Goal: Transaction & Acquisition: Purchase product/service

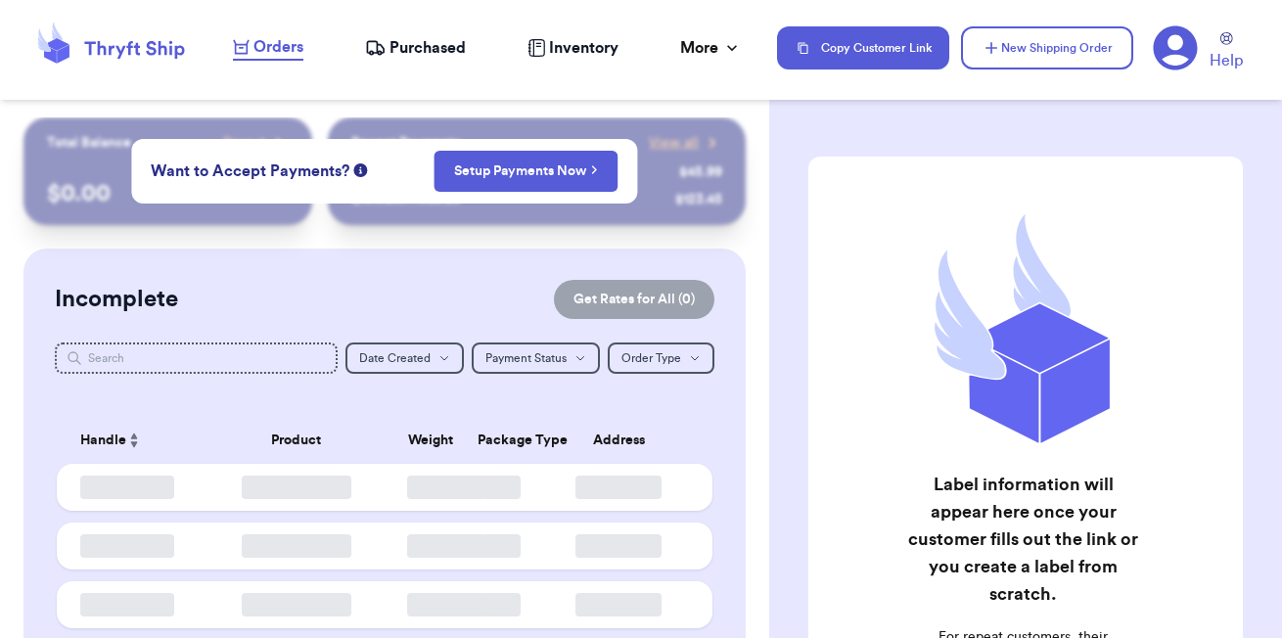
checkbox input "false"
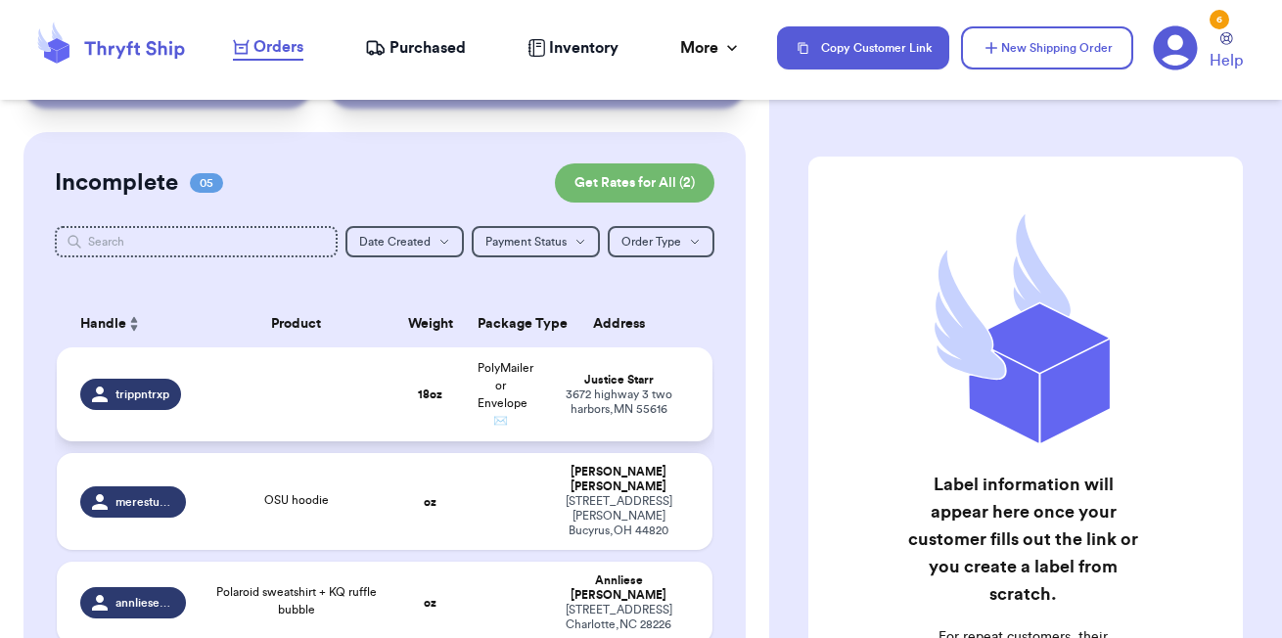
scroll to position [198, 0]
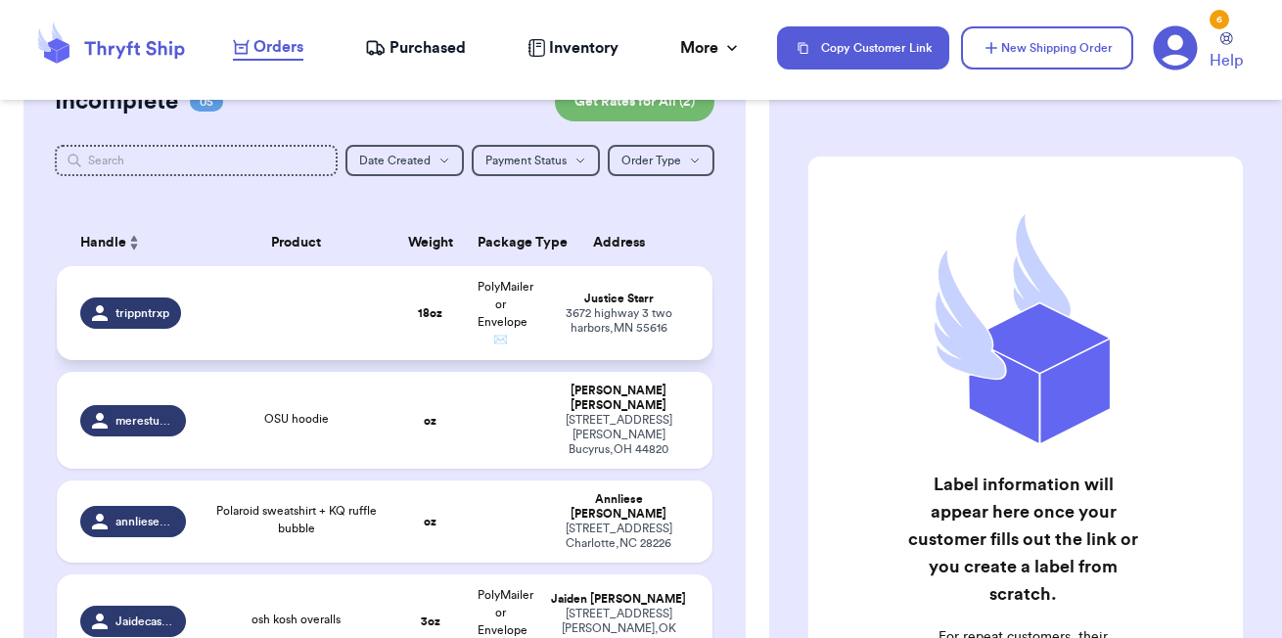
click at [362, 318] on td at bounding box center [297, 313] width 198 height 94
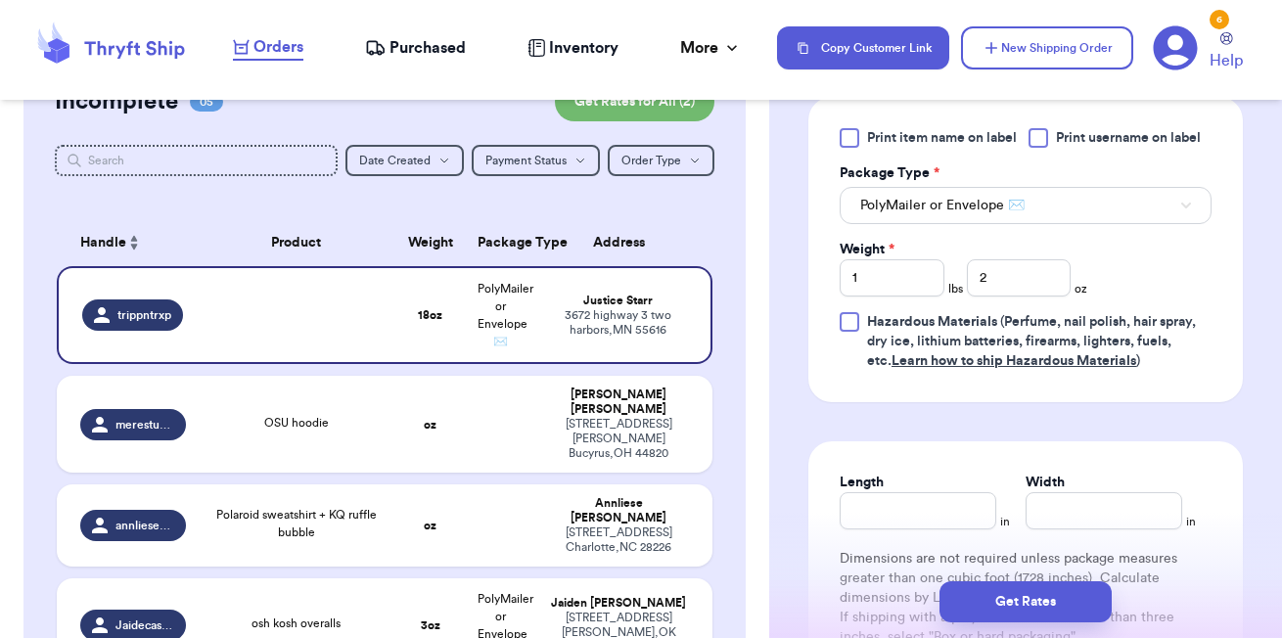
scroll to position [976, 0]
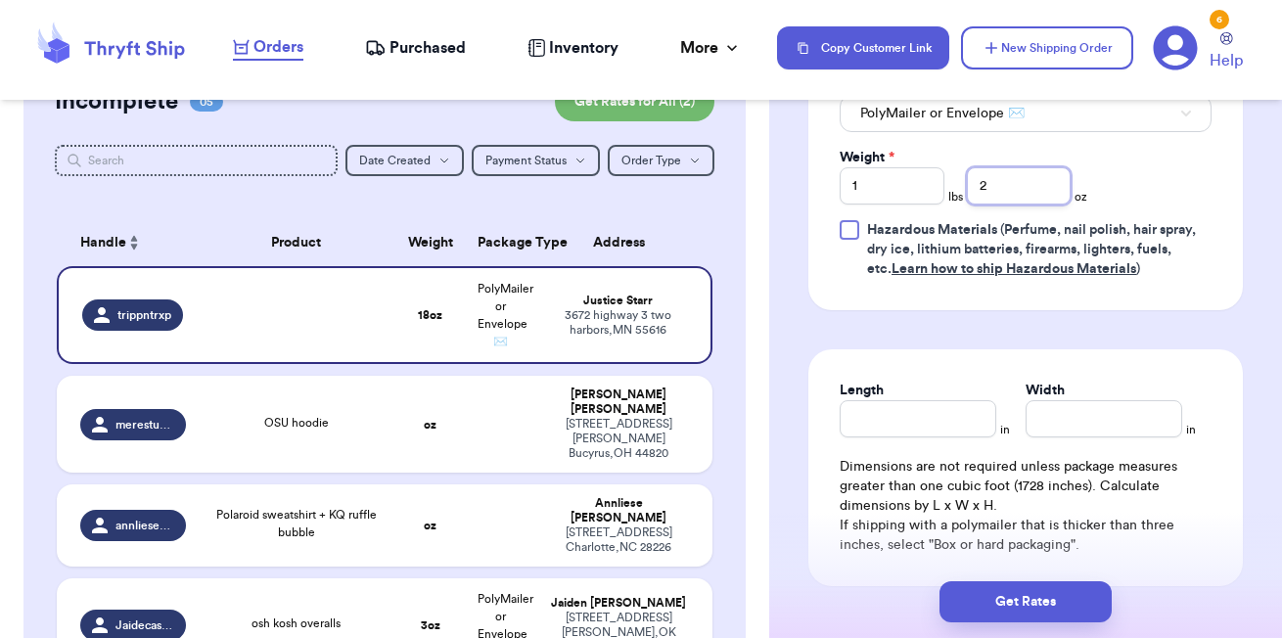
click at [1008, 192] on input "2" at bounding box center [1019, 185] width 105 height 37
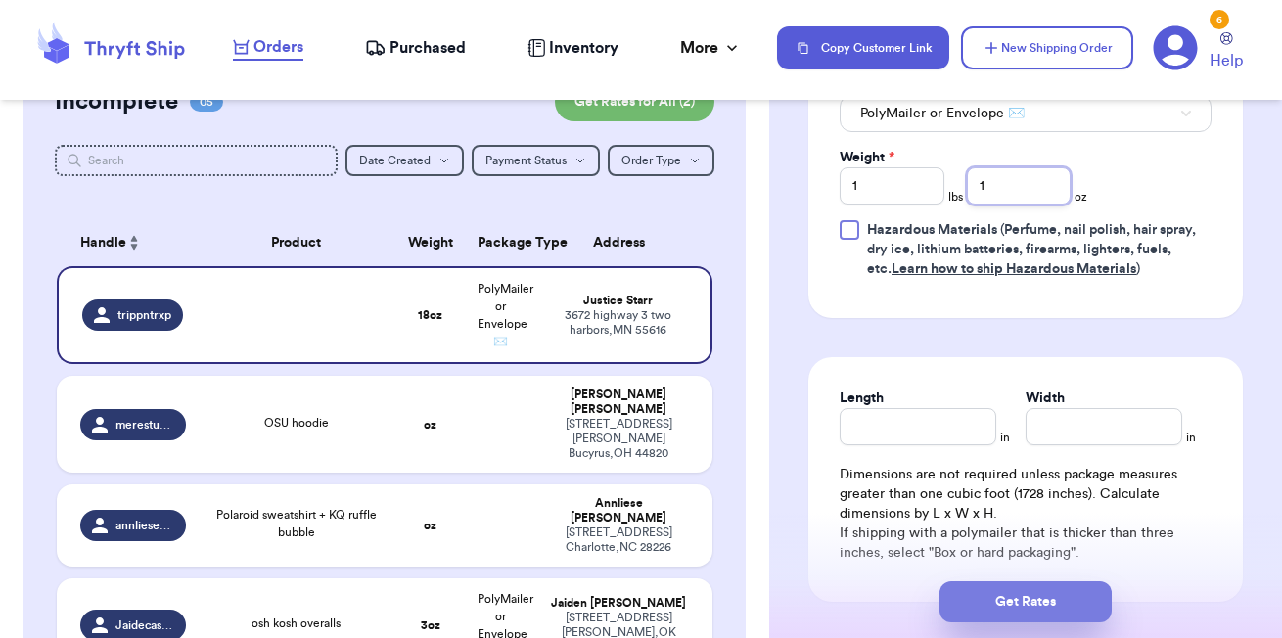
type input "1"
click at [1025, 597] on button "Get Rates" at bounding box center [1026, 602] width 172 height 41
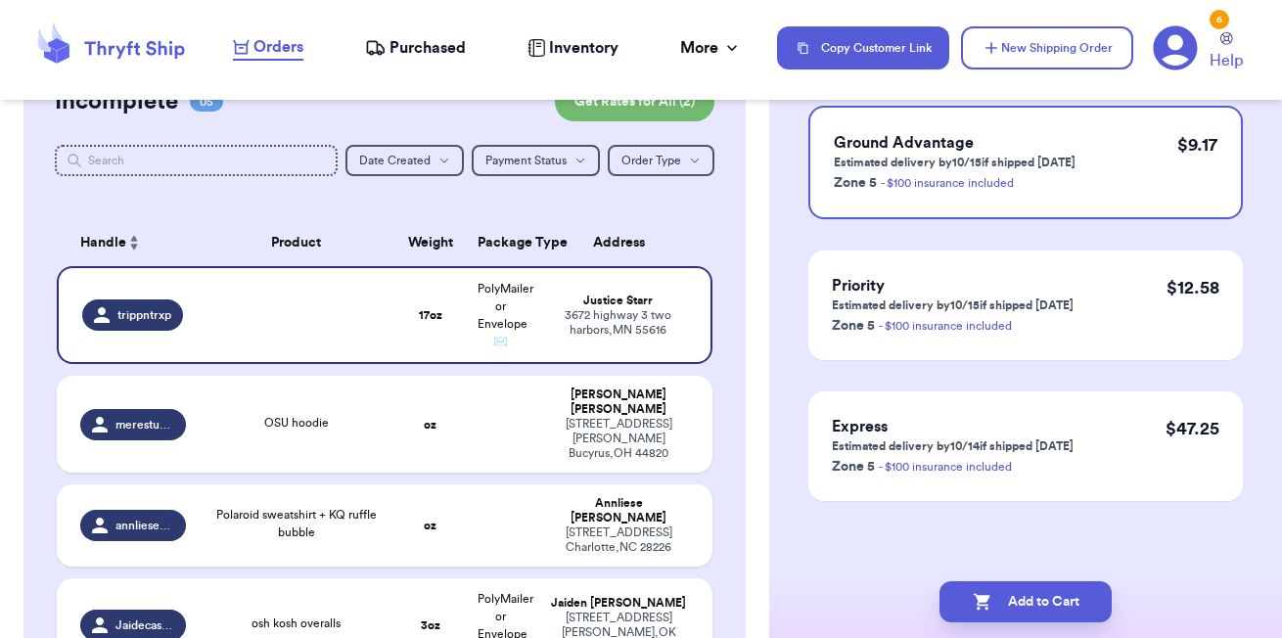
scroll to position [0, 0]
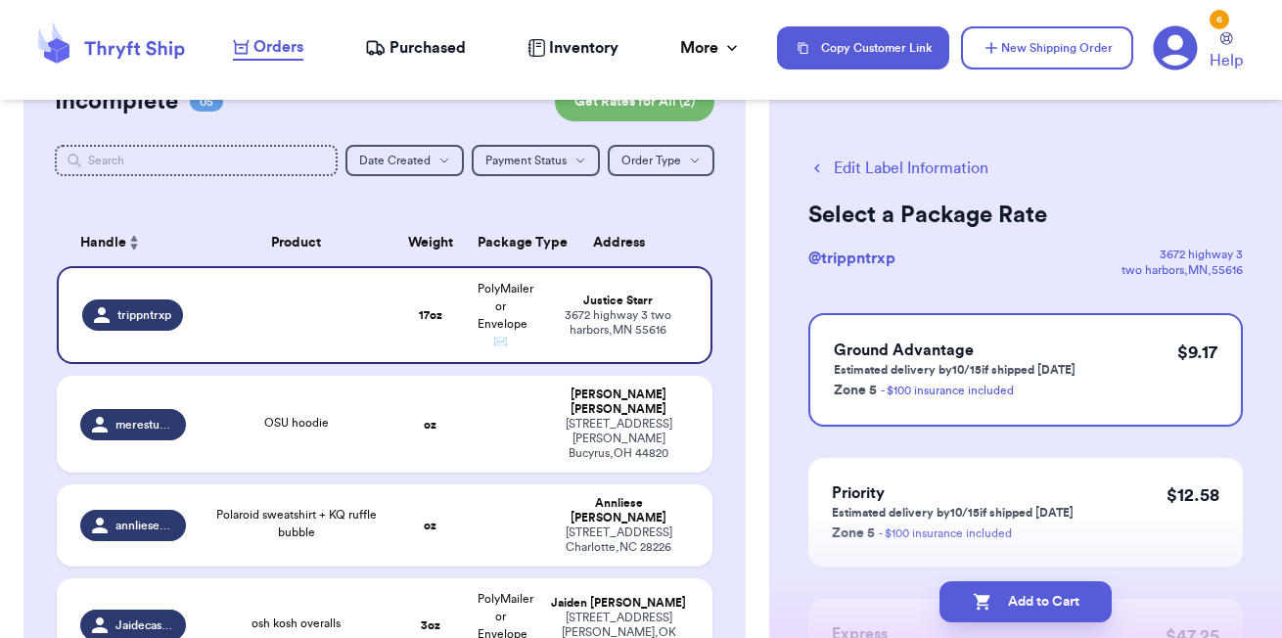
click at [876, 167] on button "Edit Label Information" at bounding box center [899, 168] width 180 height 23
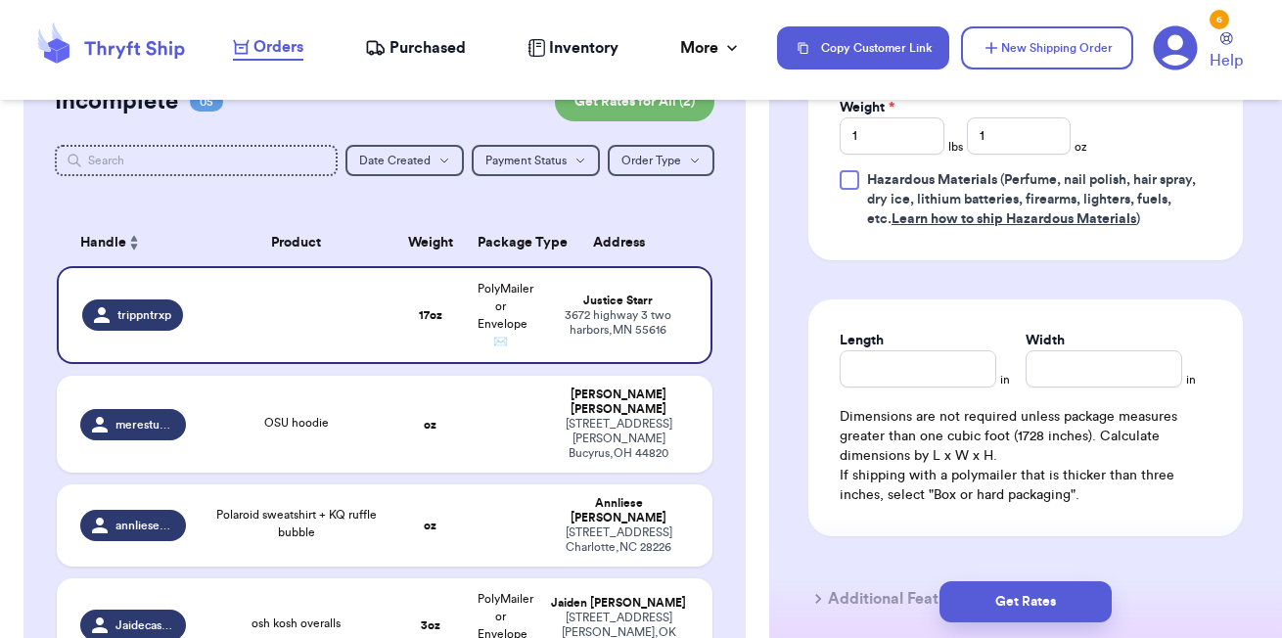
scroll to position [1168, 0]
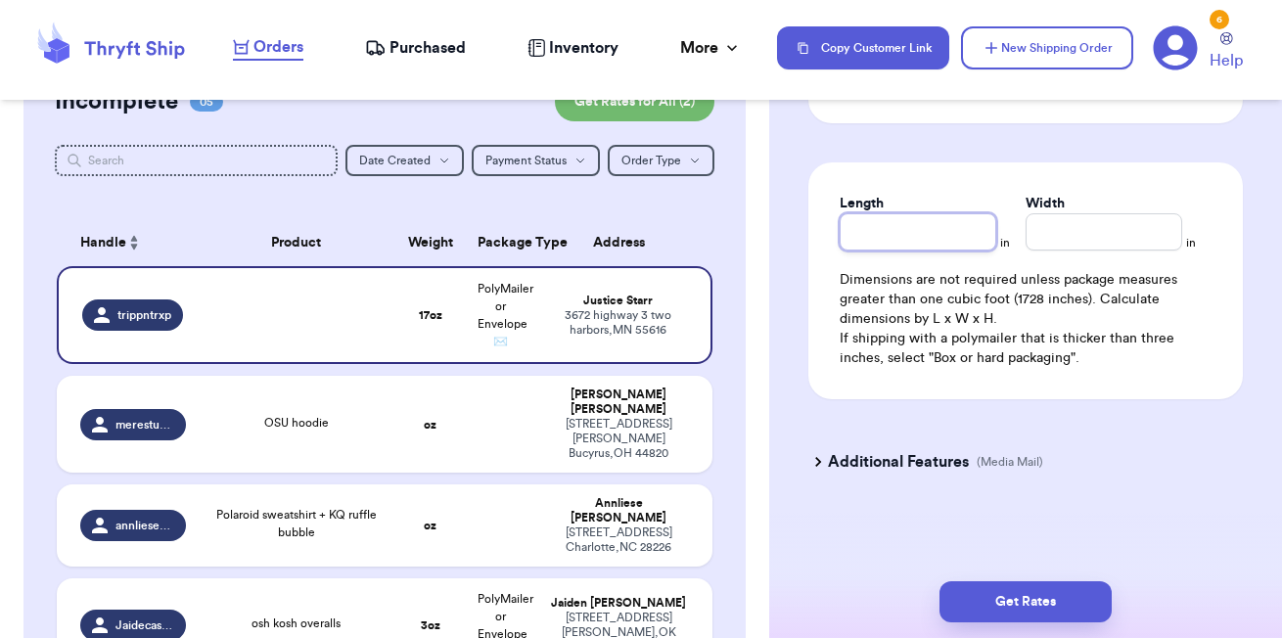
click at [920, 216] on input "Length" at bounding box center [918, 231] width 157 height 37
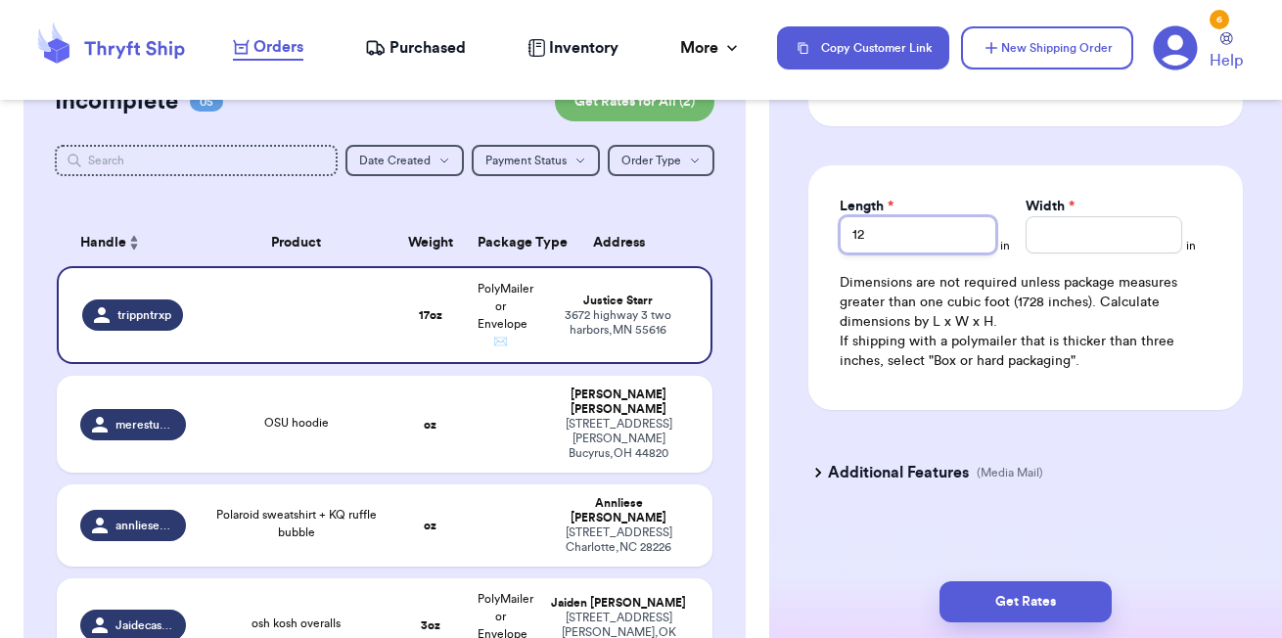
type input "12"
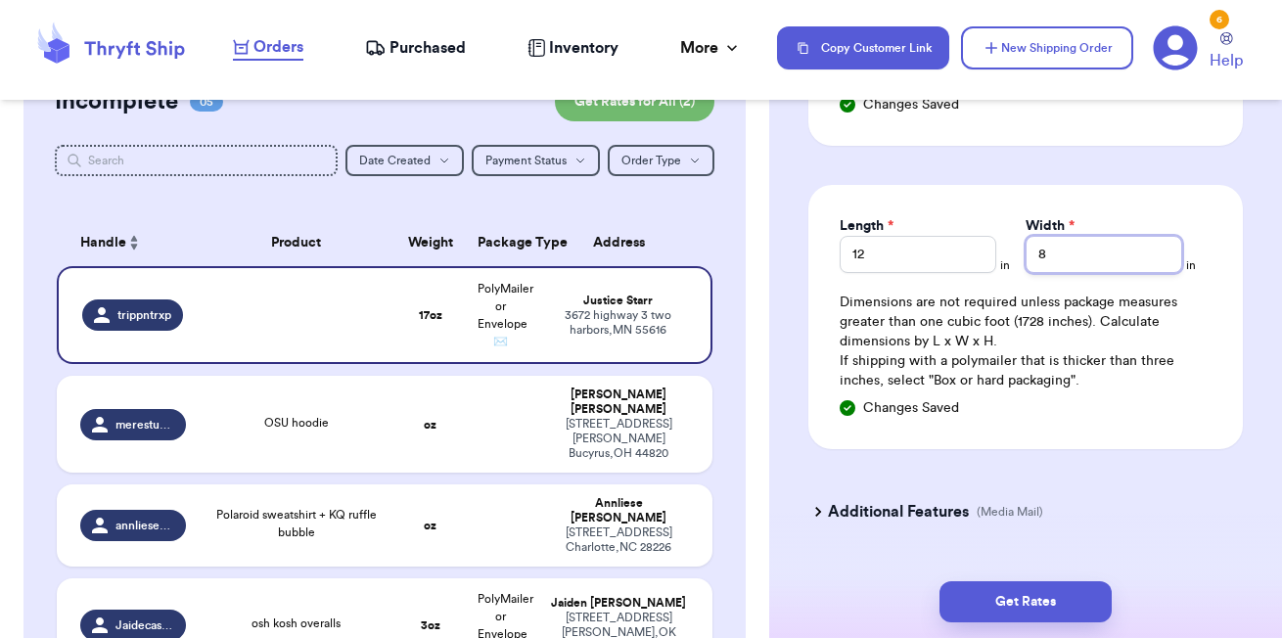
type input "8"
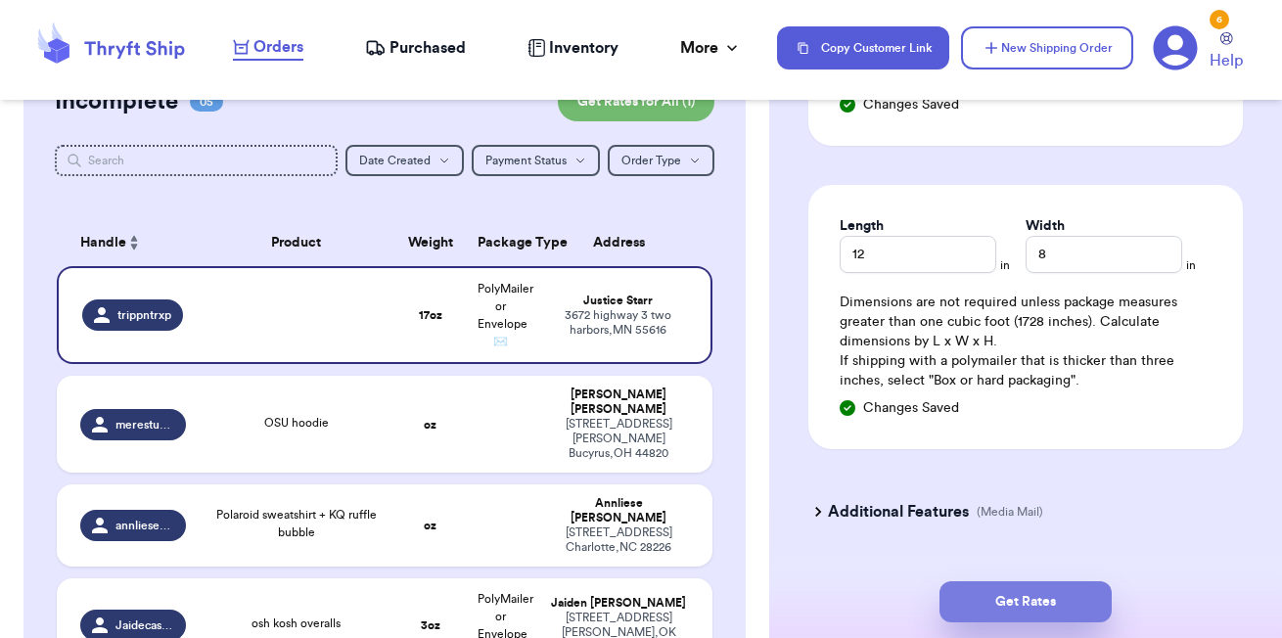
click at [1033, 588] on button "Get Rates" at bounding box center [1026, 602] width 172 height 41
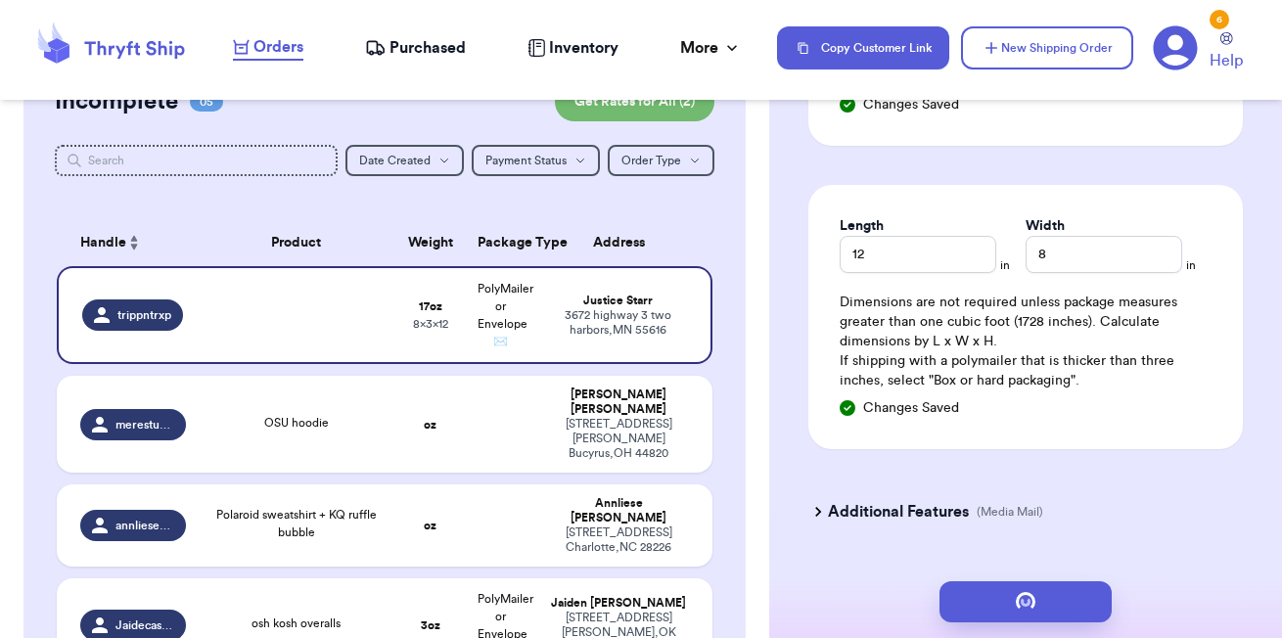
scroll to position [0, 0]
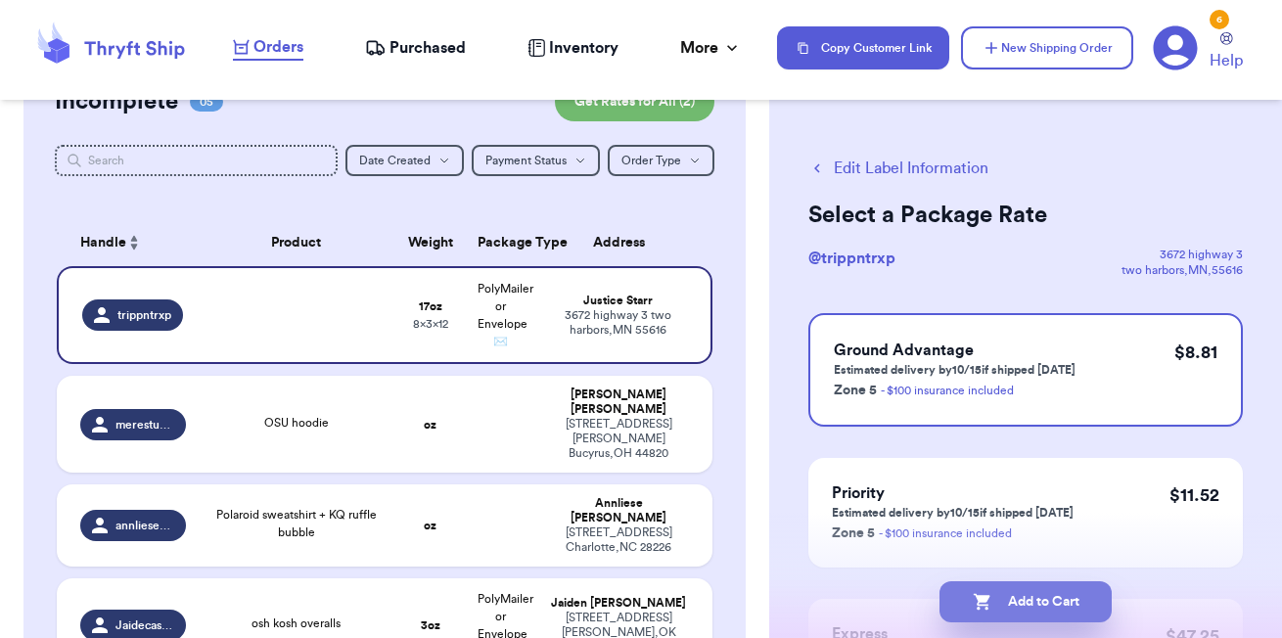
click at [1007, 617] on button "Add to Cart" at bounding box center [1026, 602] width 172 height 41
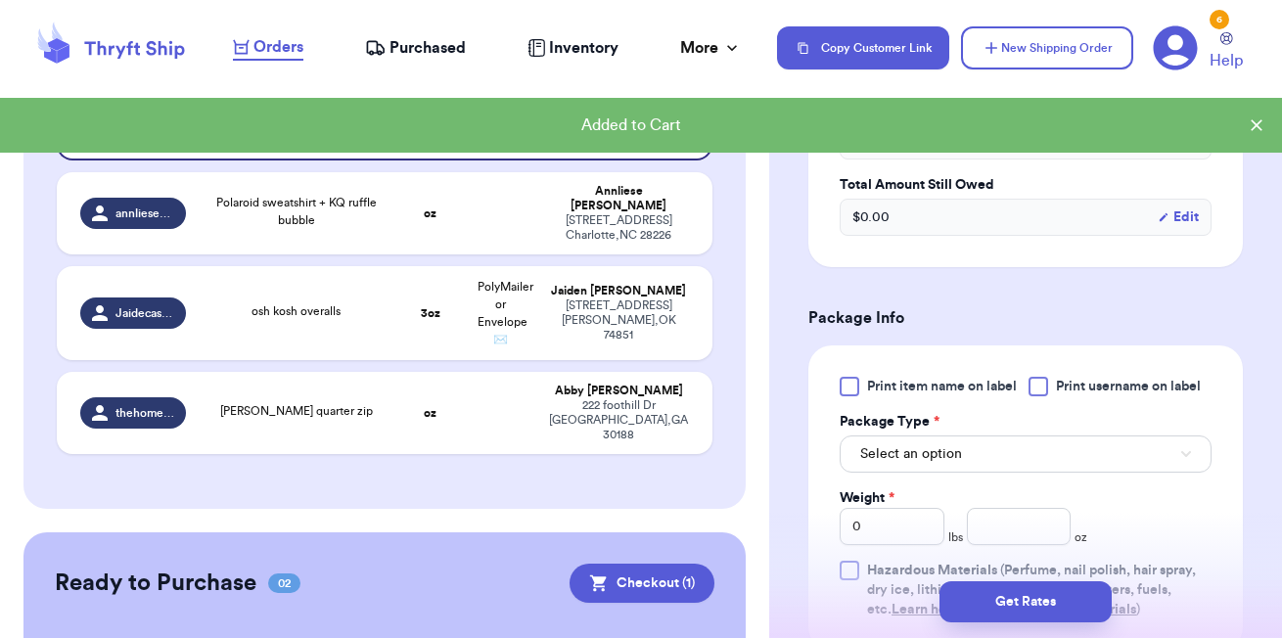
scroll to position [673, 0]
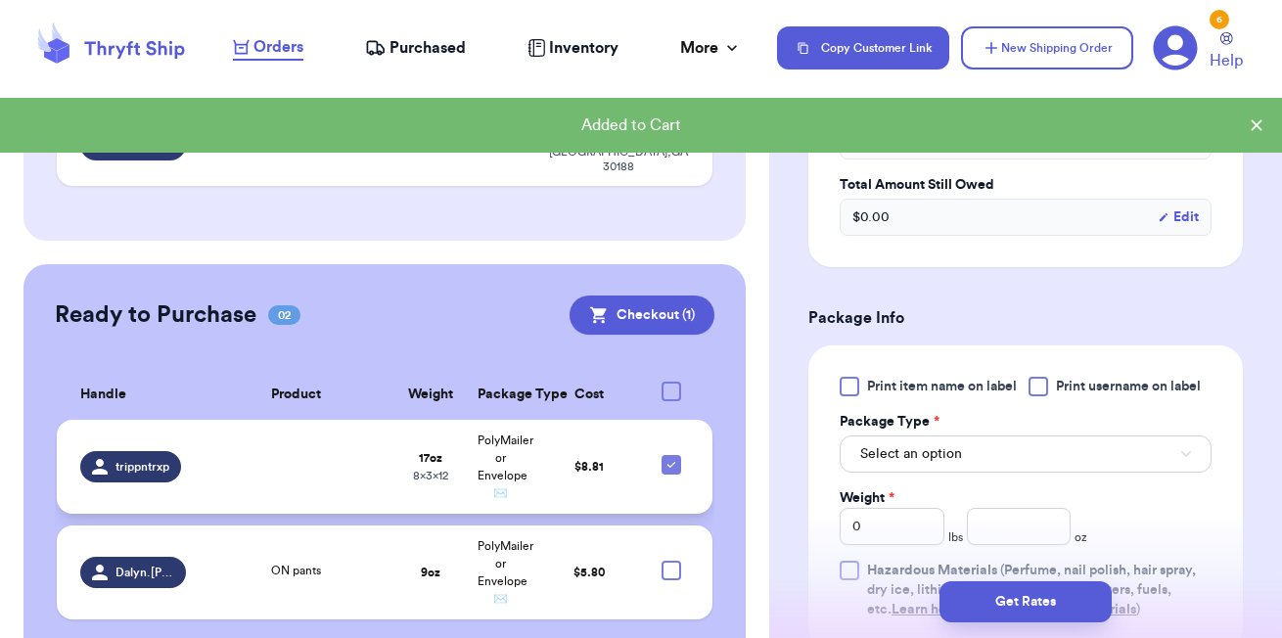
click at [504, 435] on span "PolyMailer or Envelope ✉️" at bounding box center [506, 467] width 56 height 65
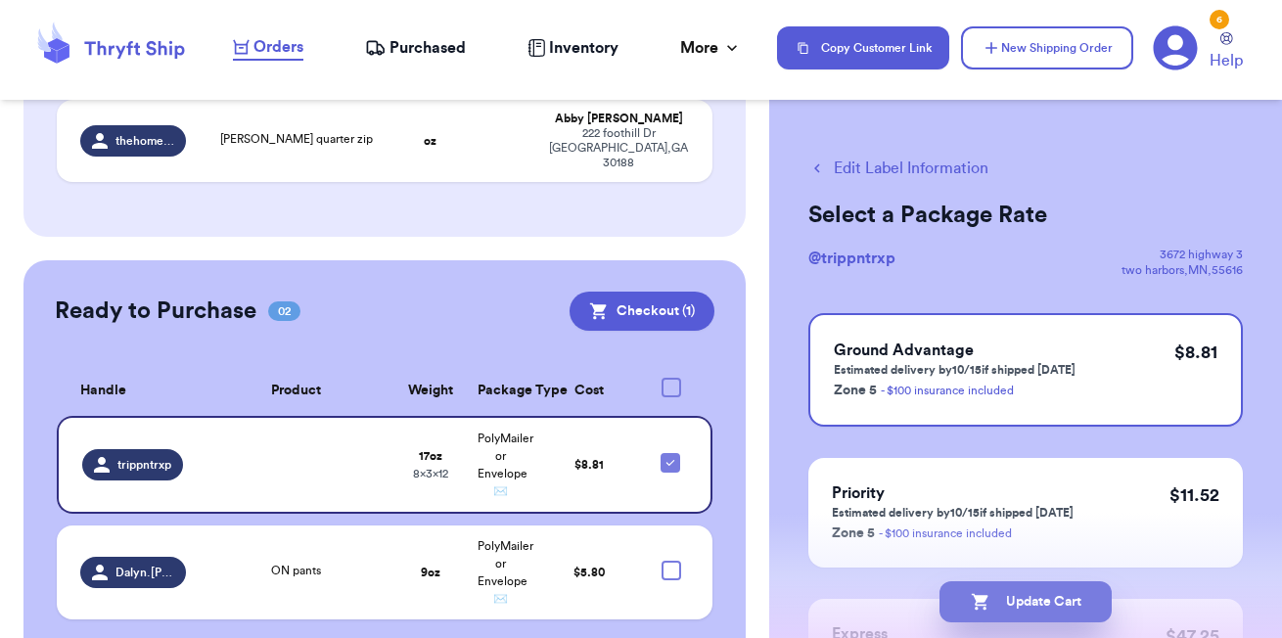
click at [1032, 614] on button "Update Cart" at bounding box center [1026, 602] width 172 height 41
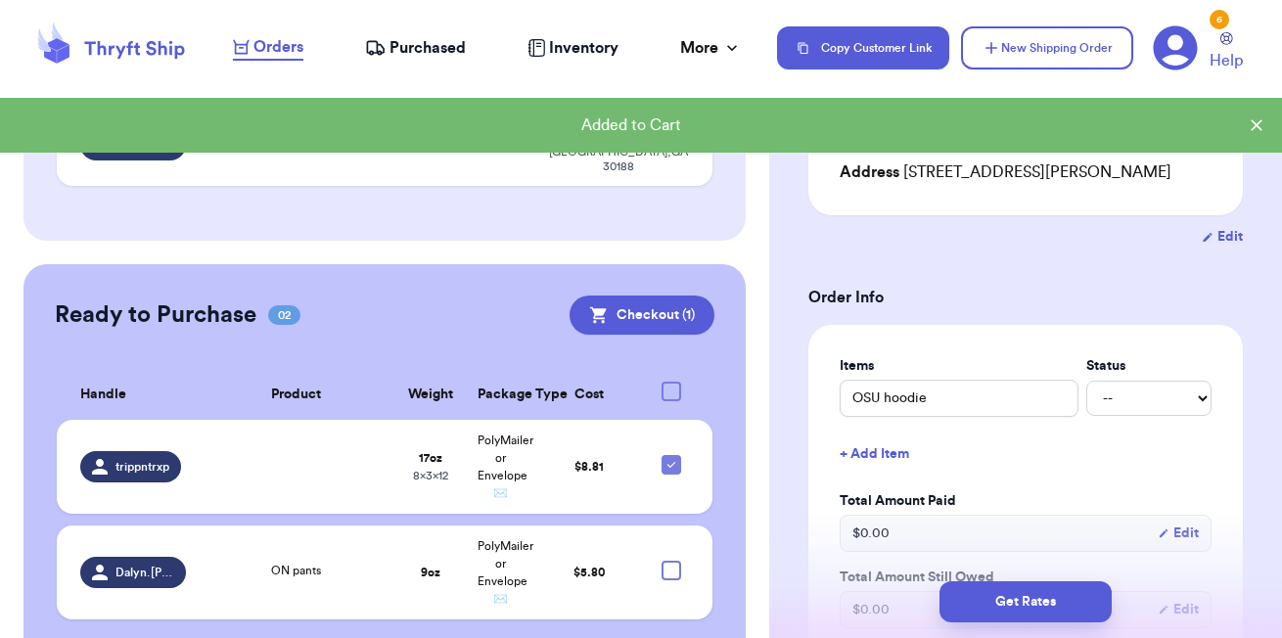
scroll to position [299, 0]
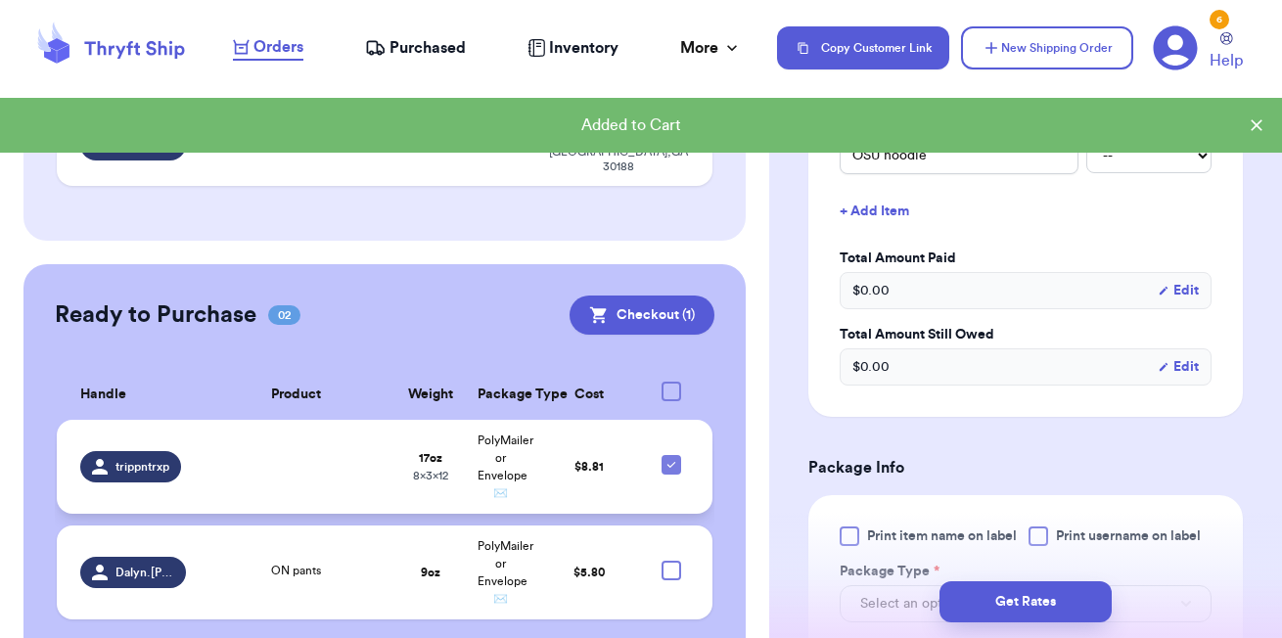
click at [611, 420] on td "$ 8.81" at bounding box center [589, 467] width 106 height 94
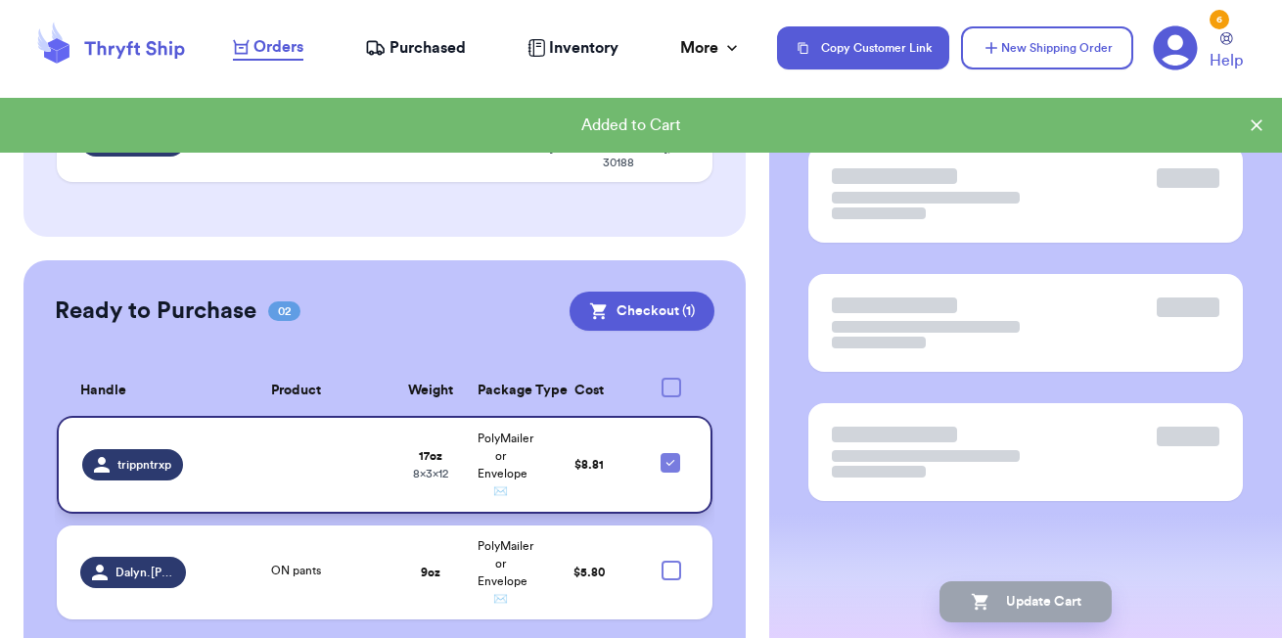
scroll to position [208, 0]
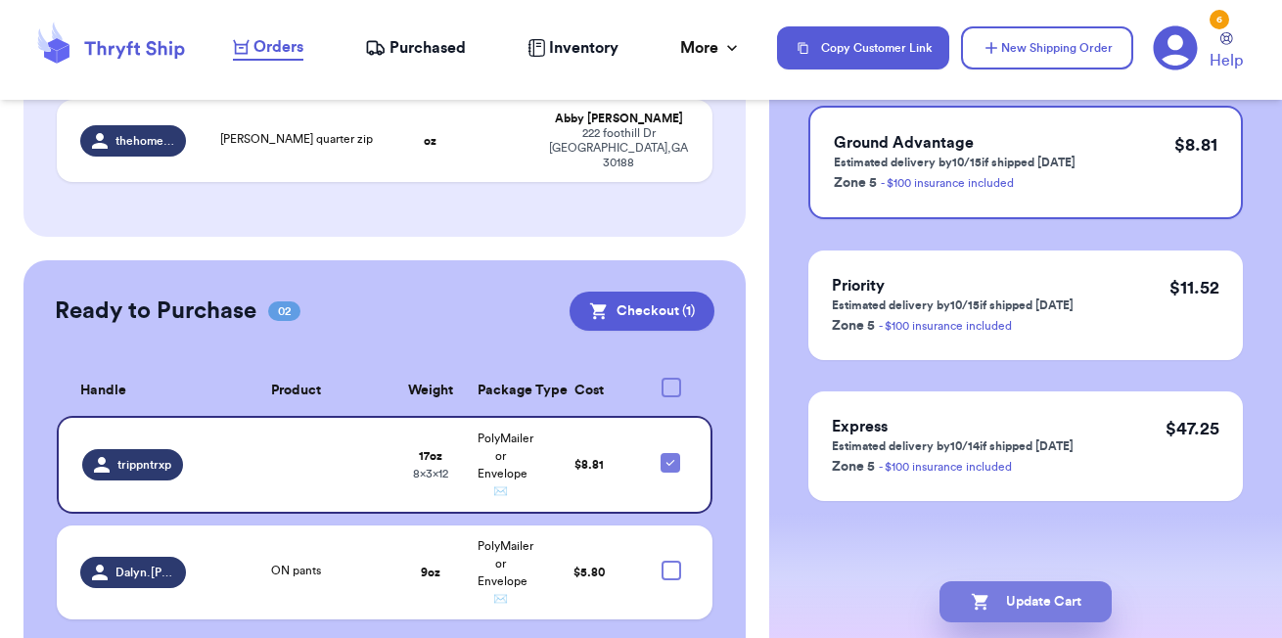
click at [1000, 604] on button "Update Cart" at bounding box center [1026, 602] width 172 height 41
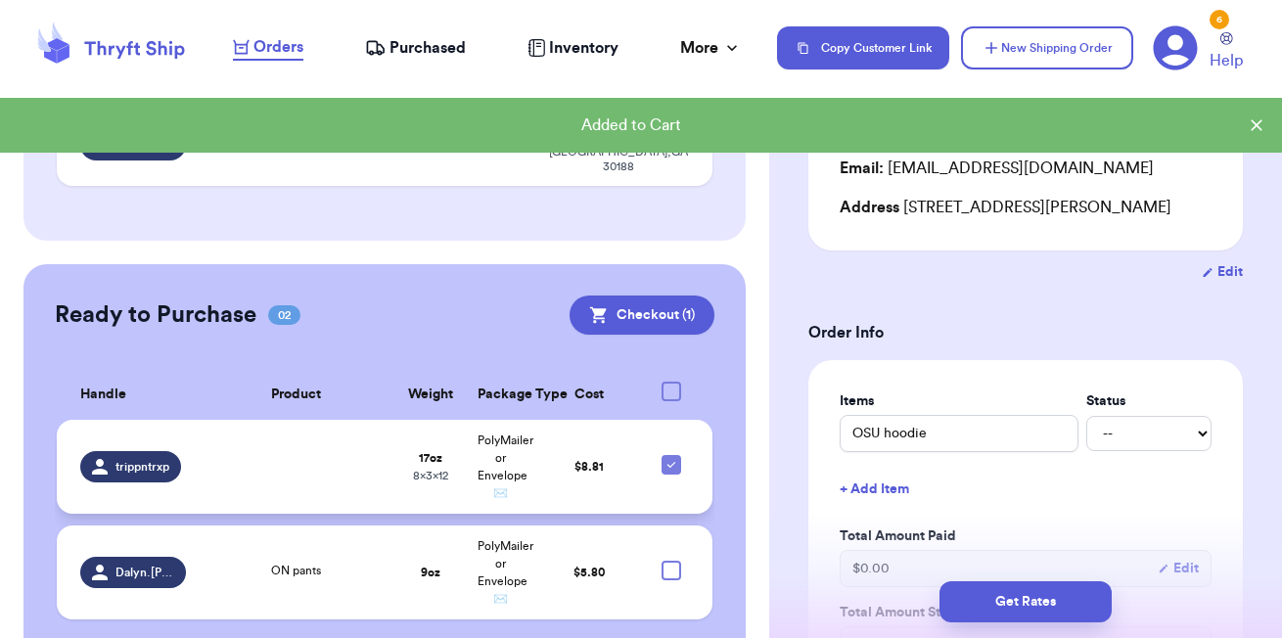
click at [607, 434] on td "$ 8.81" at bounding box center [589, 467] width 106 height 94
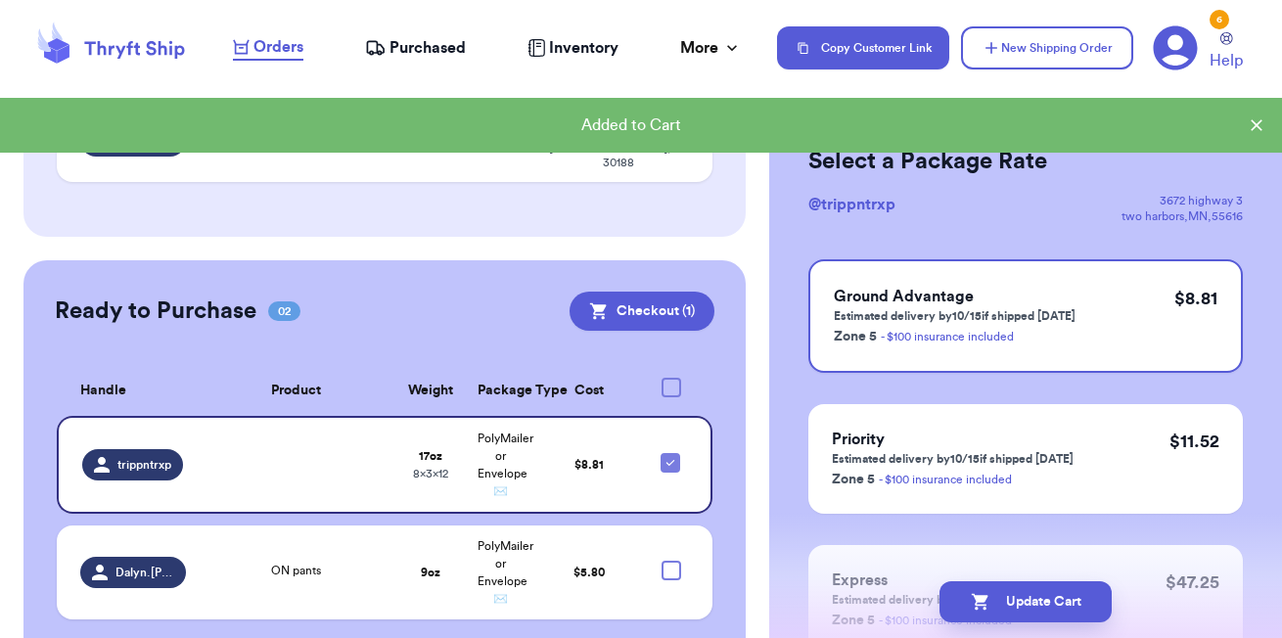
scroll to position [57, 0]
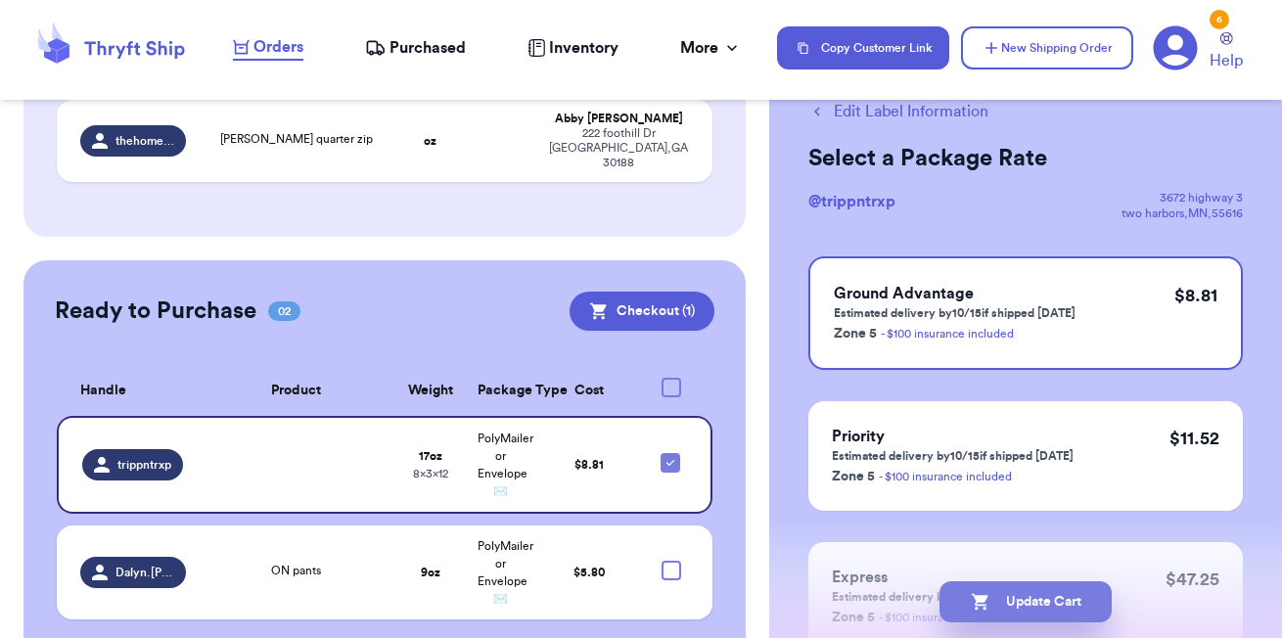
click at [1020, 601] on button "Update Cart" at bounding box center [1026, 602] width 172 height 41
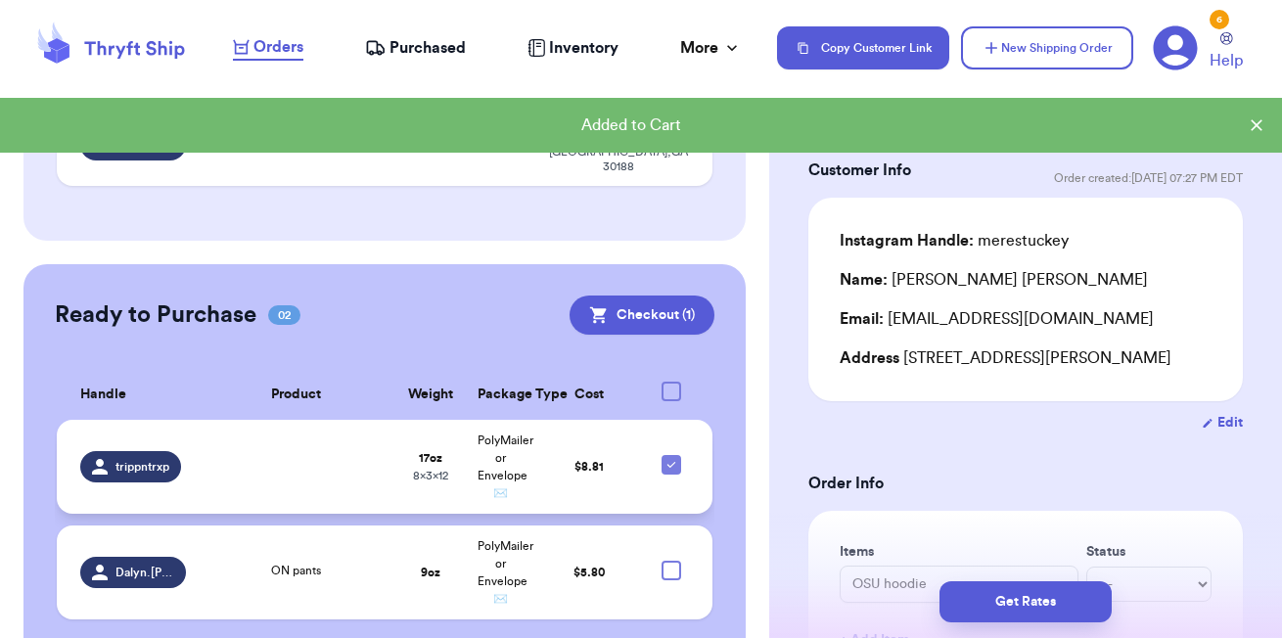
click at [580, 437] on td "$ 8.81" at bounding box center [589, 467] width 106 height 94
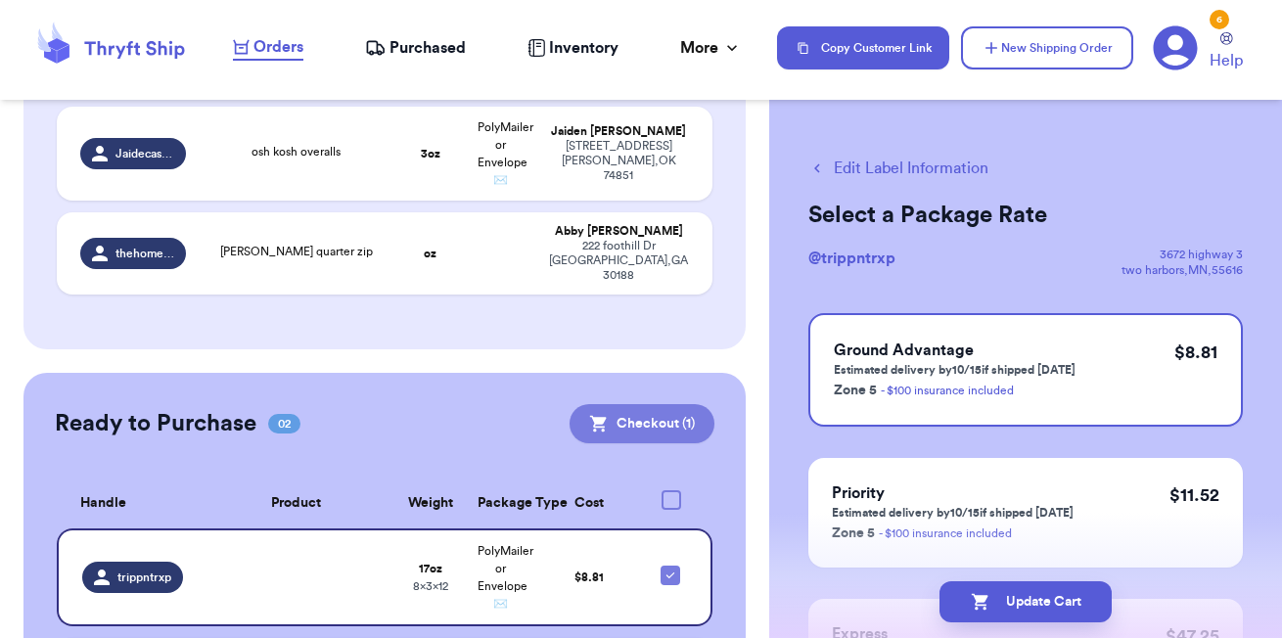
scroll to position [563, 0]
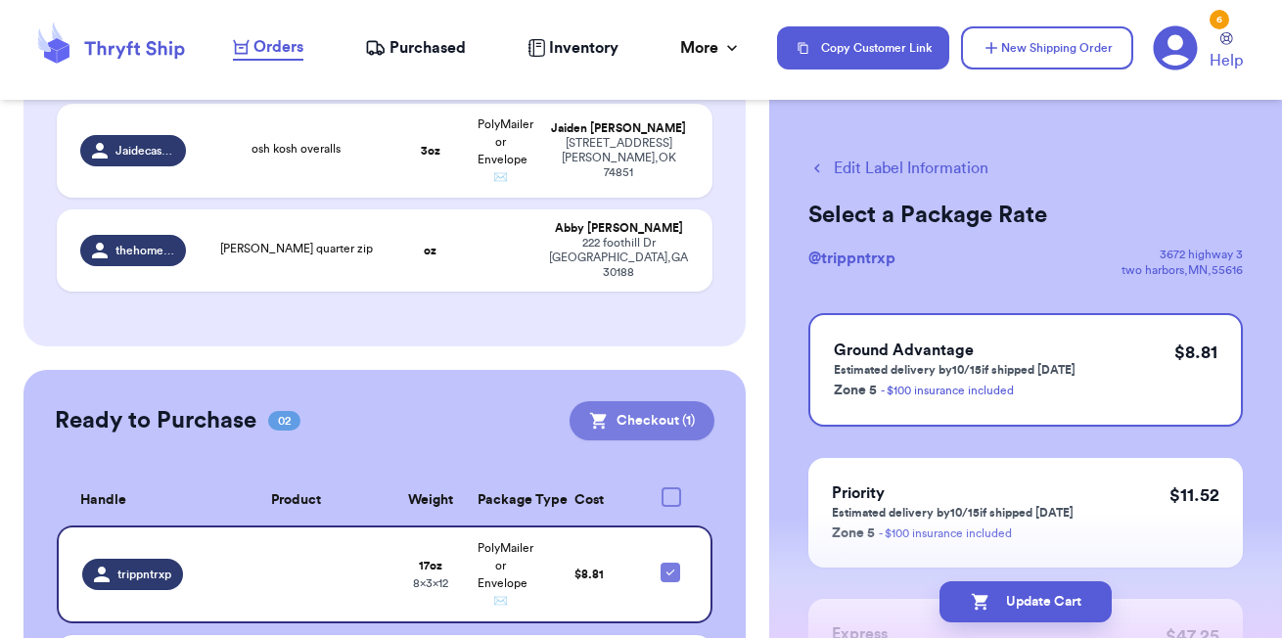
click at [662, 401] on button "Checkout ( 1 )" at bounding box center [642, 420] width 145 height 39
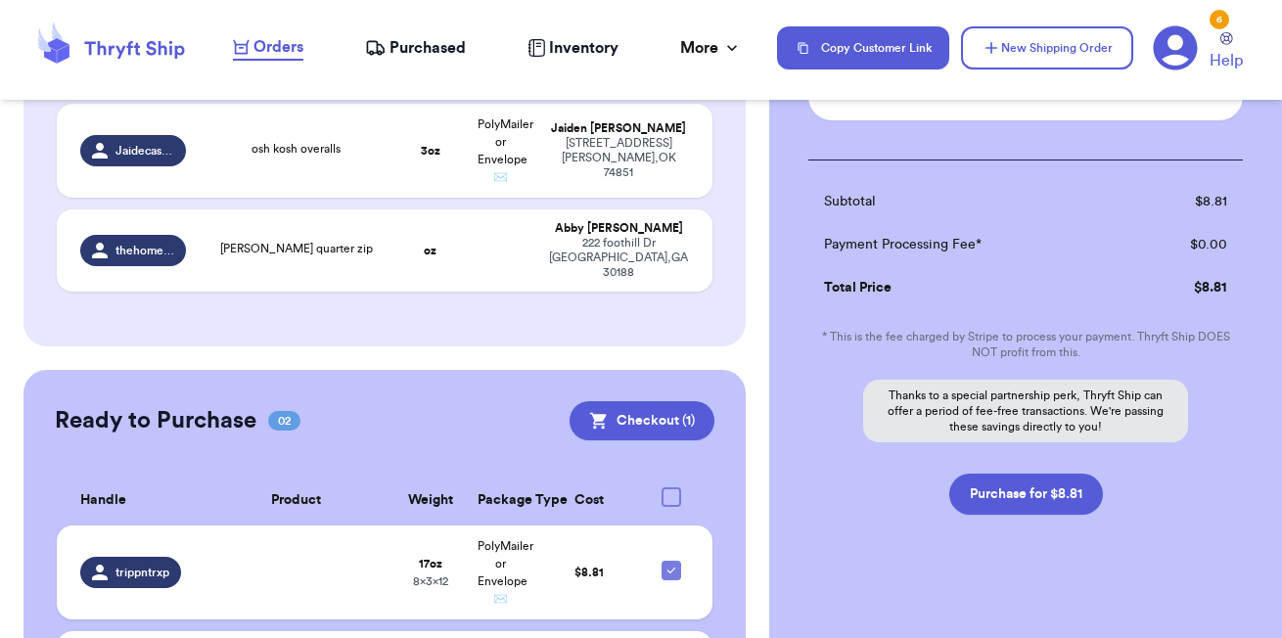
scroll to position [232, 0]
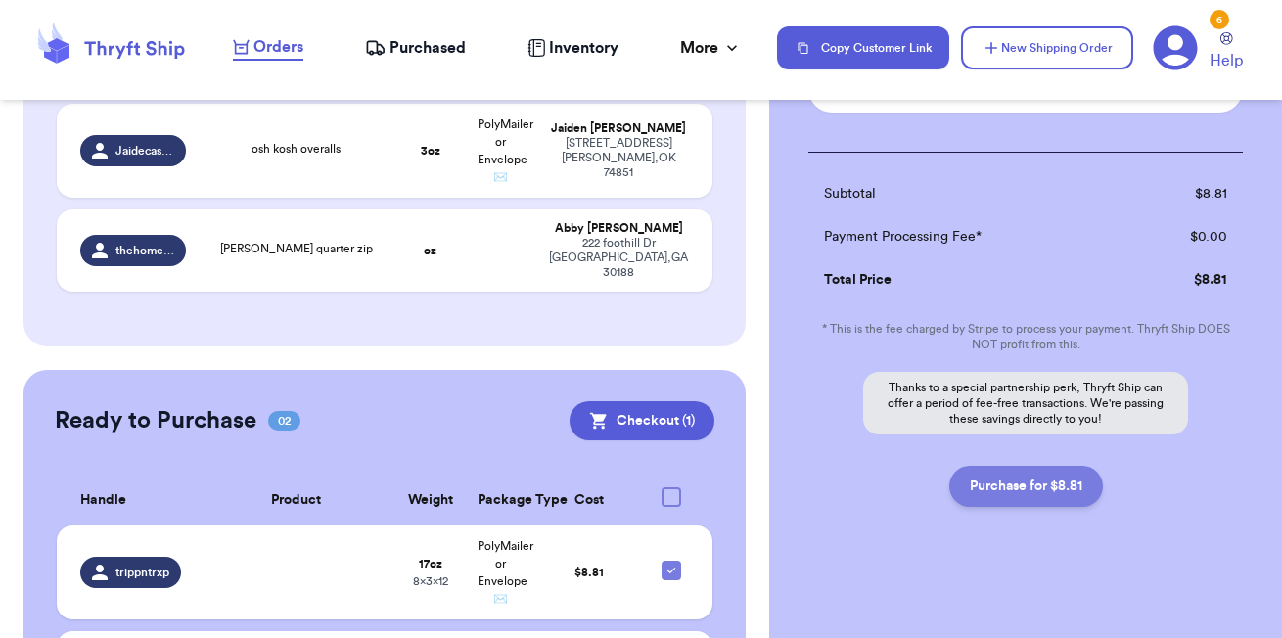
click at [998, 492] on button "Purchase for $8.81" at bounding box center [1027, 486] width 154 height 41
checkbox input "false"
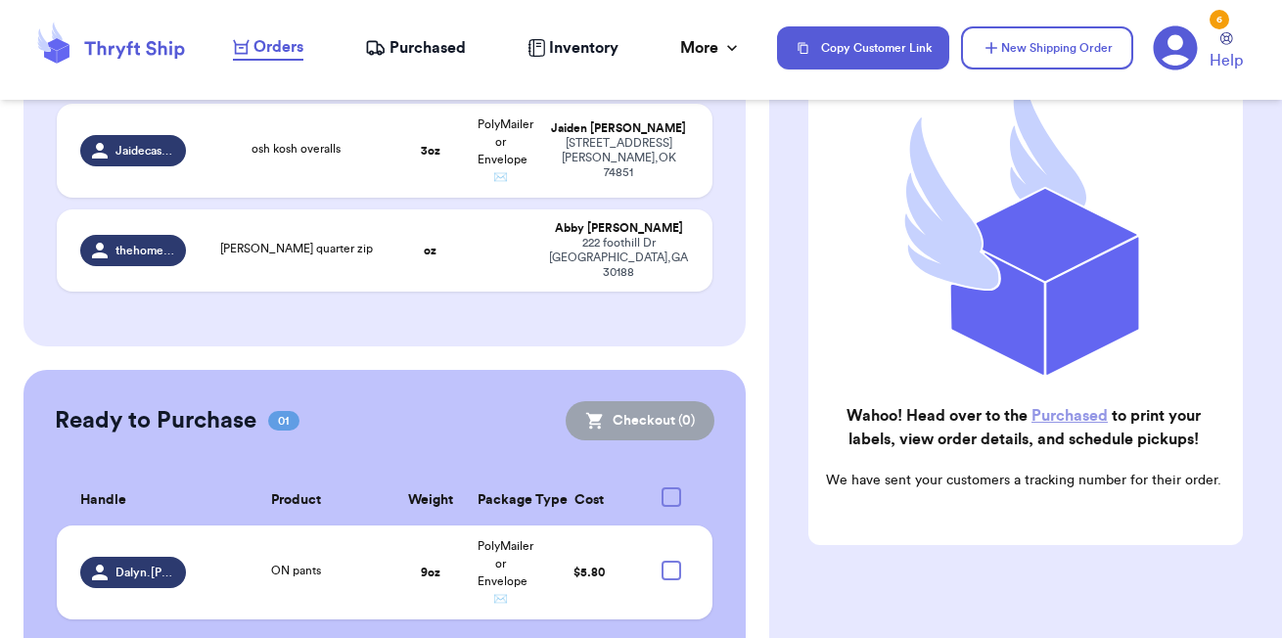
click at [439, 56] on span "Purchased" at bounding box center [428, 47] width 76 height 23
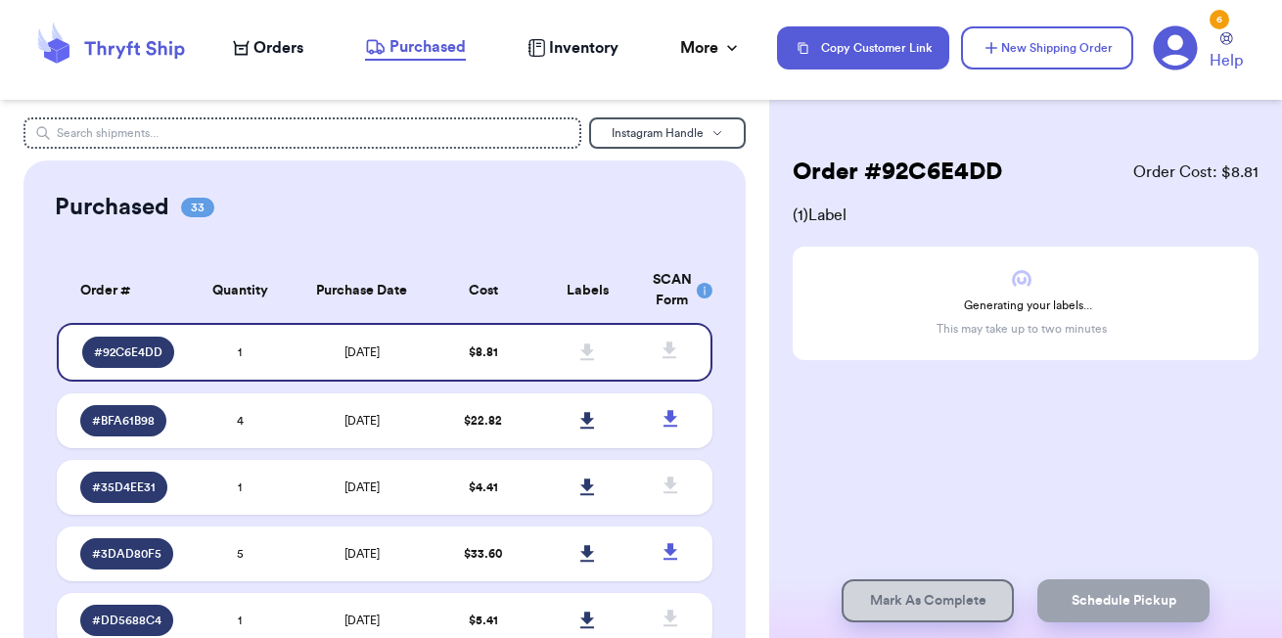
click at [287, 45] on span "Orders" at bounding box center [279, 47] width 50 height 23
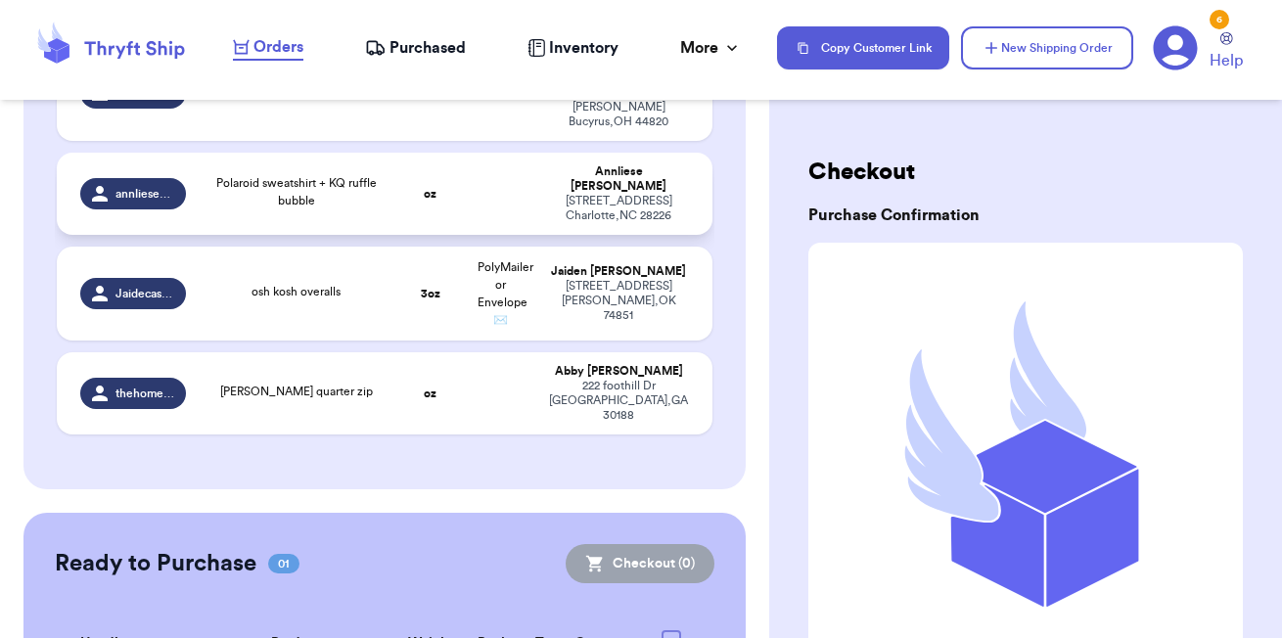
scroll to position [563, 0]
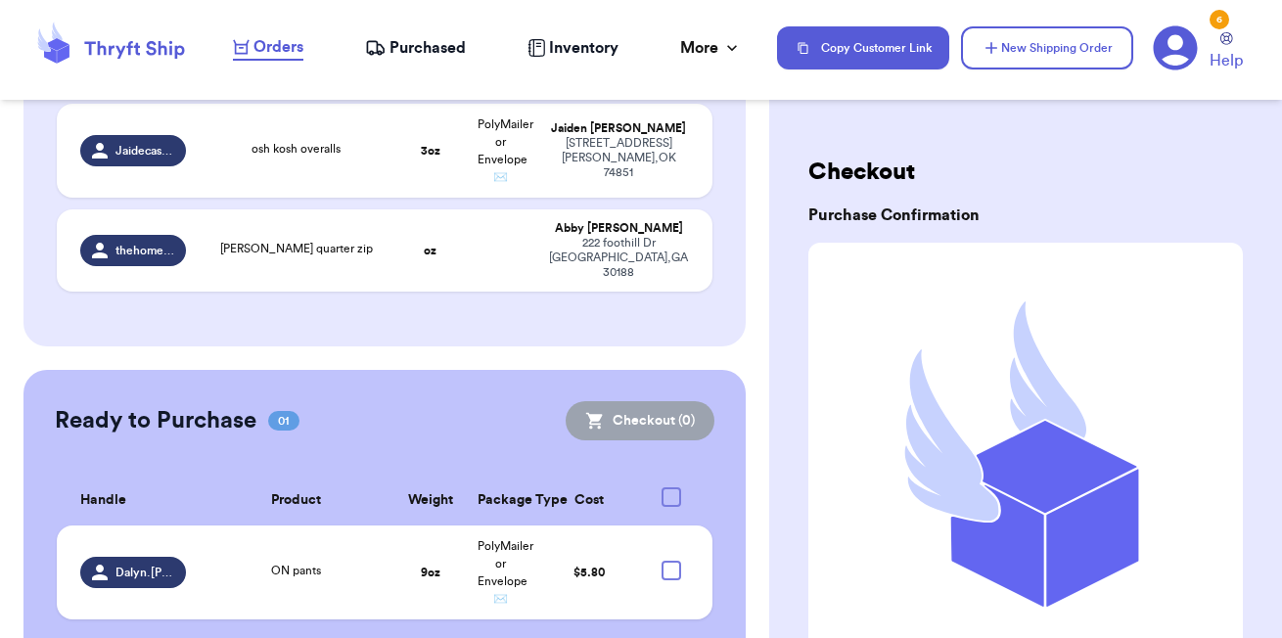
click at [420, 47] on span "Purchased" at bounding box center [428, 47] width 76 height 23
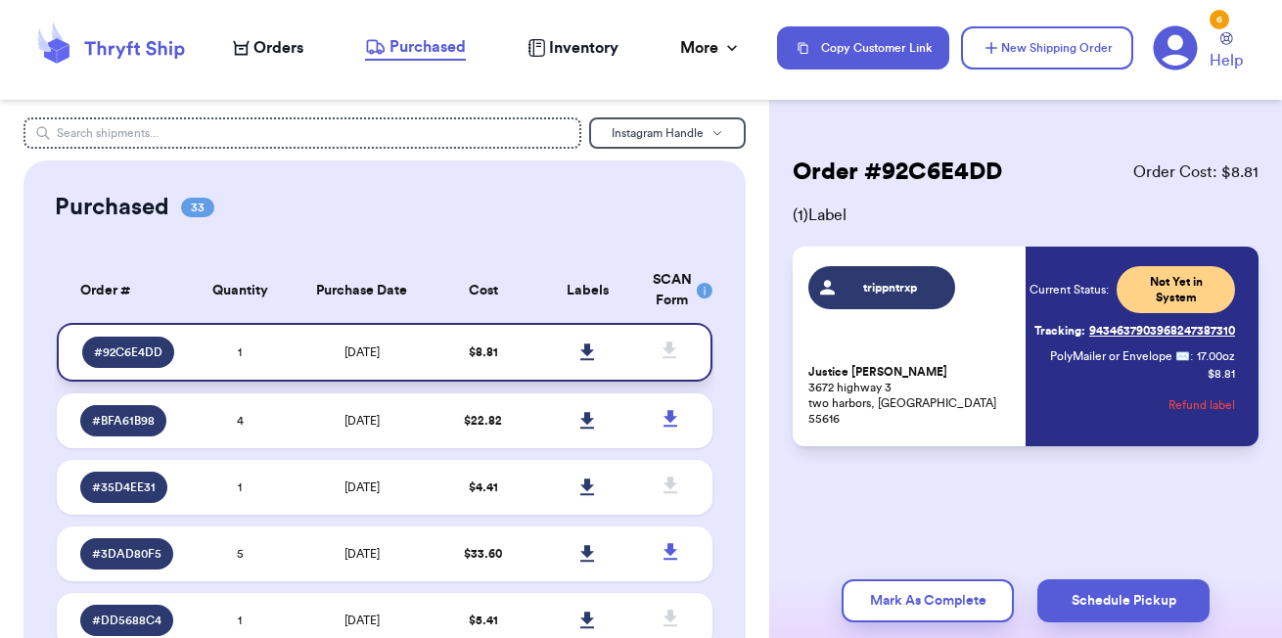
click at [590, 355] on icon at bounding box center [588, 353] width 15 height 18
